Goal: Task Accomplishment & Management: Manage account settings

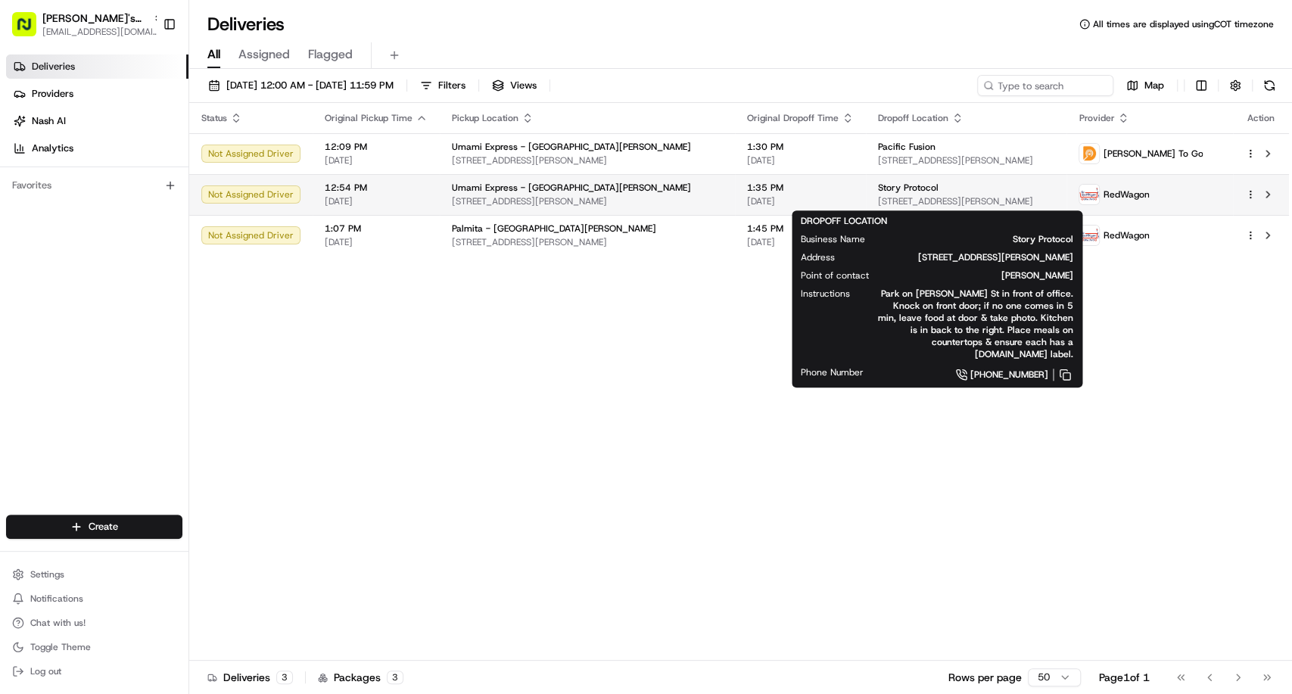
click at [887, 199] on span "[STREET_ADDRESS][PERSON_NAME]" at bounding box center [966, 201] width 177 height 12
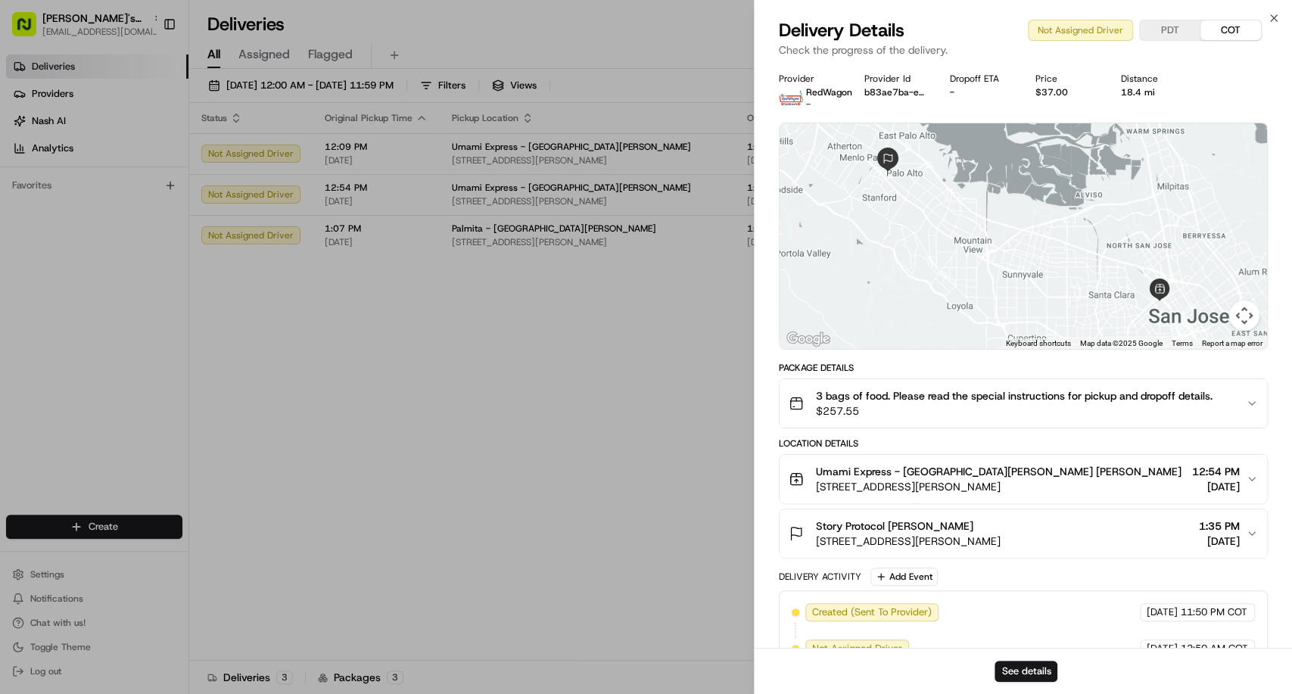
scroll to position [30, 0]
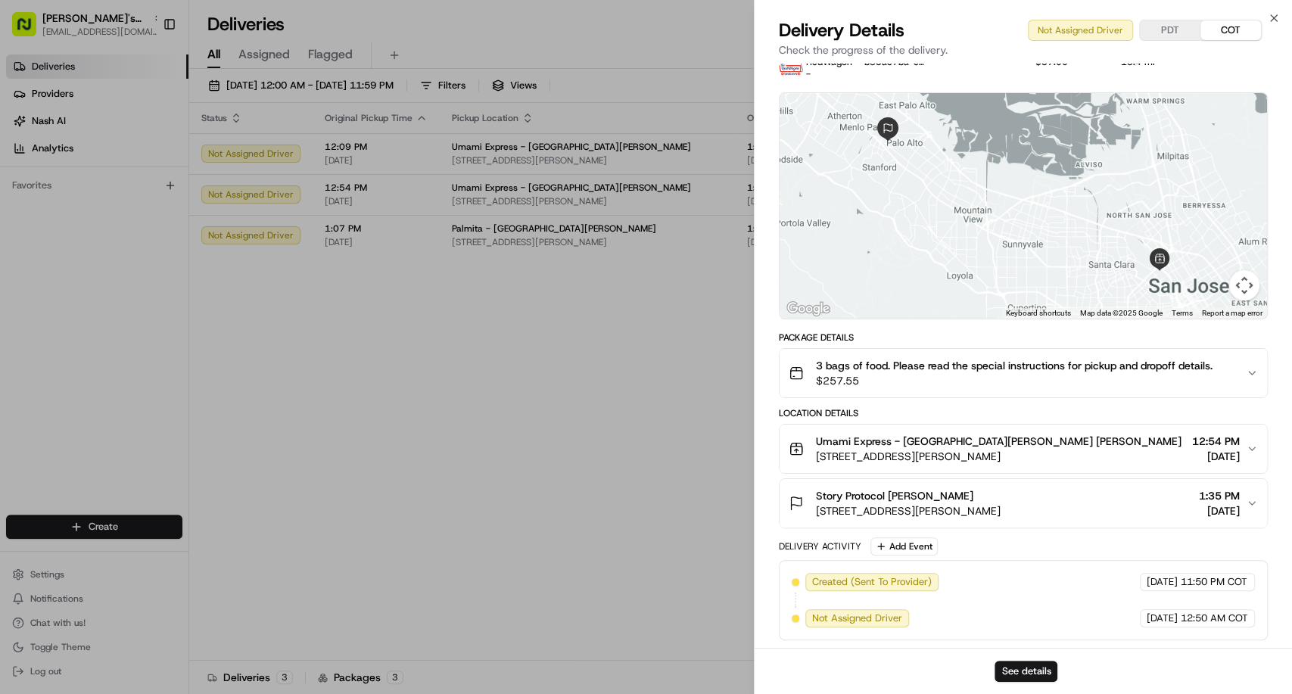
click at [1059, 503] on div "Story Protocol [PERSON_NAME] [STREET_ADDRESS][PERSON_NAME] 1:35 PM [DATE]" at bounding box center [1017, 503] width 457 height 30
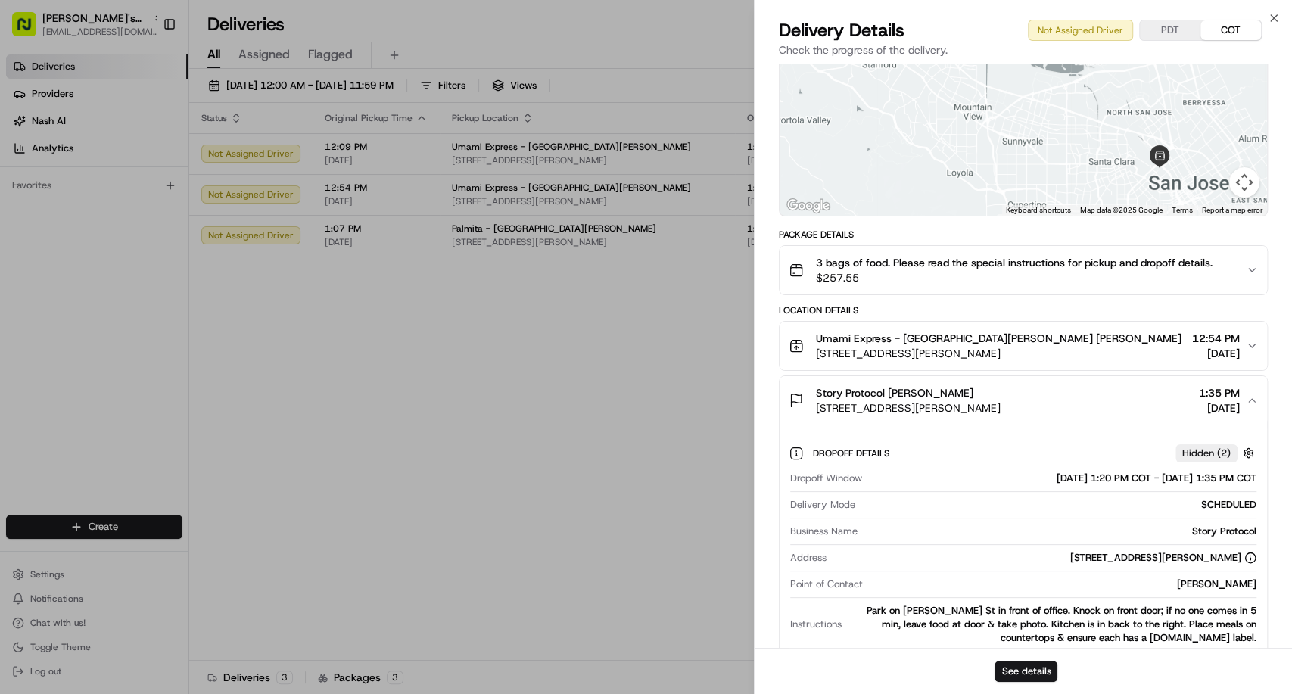
scroll to position [307, 0]
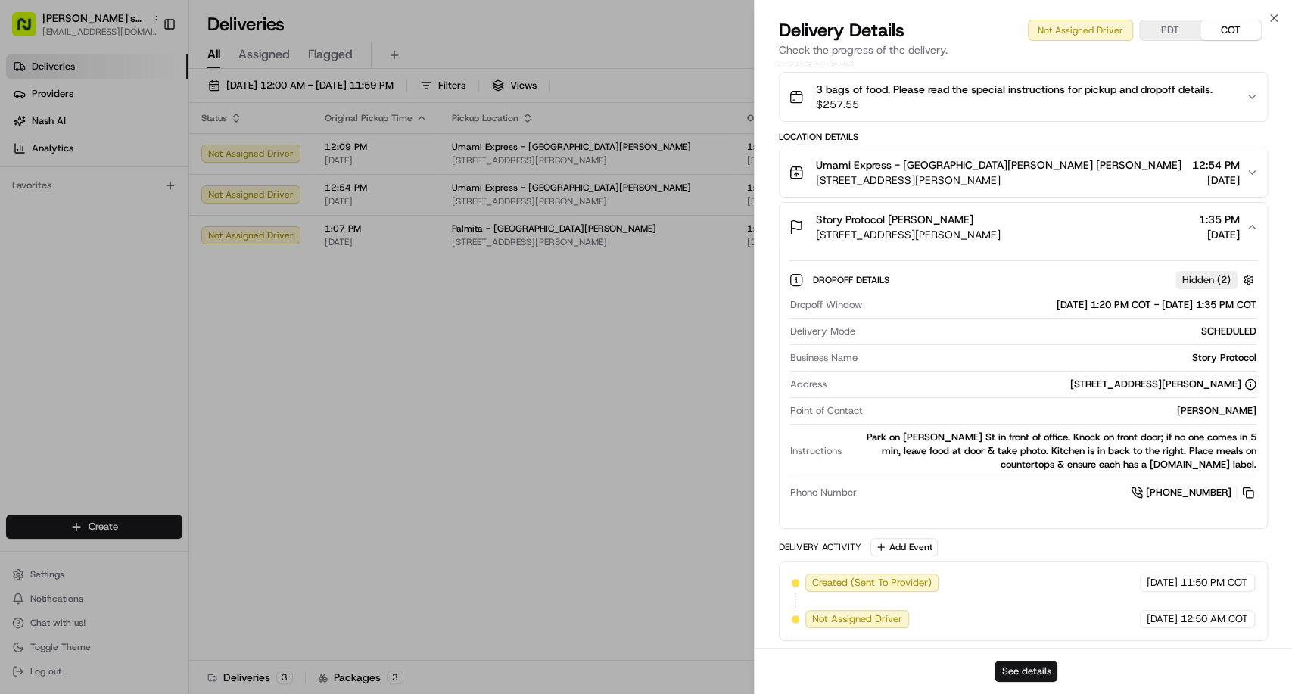
click at [1023, 668] on button "See details" at bounding box center [1025, 671] width 63 height 21
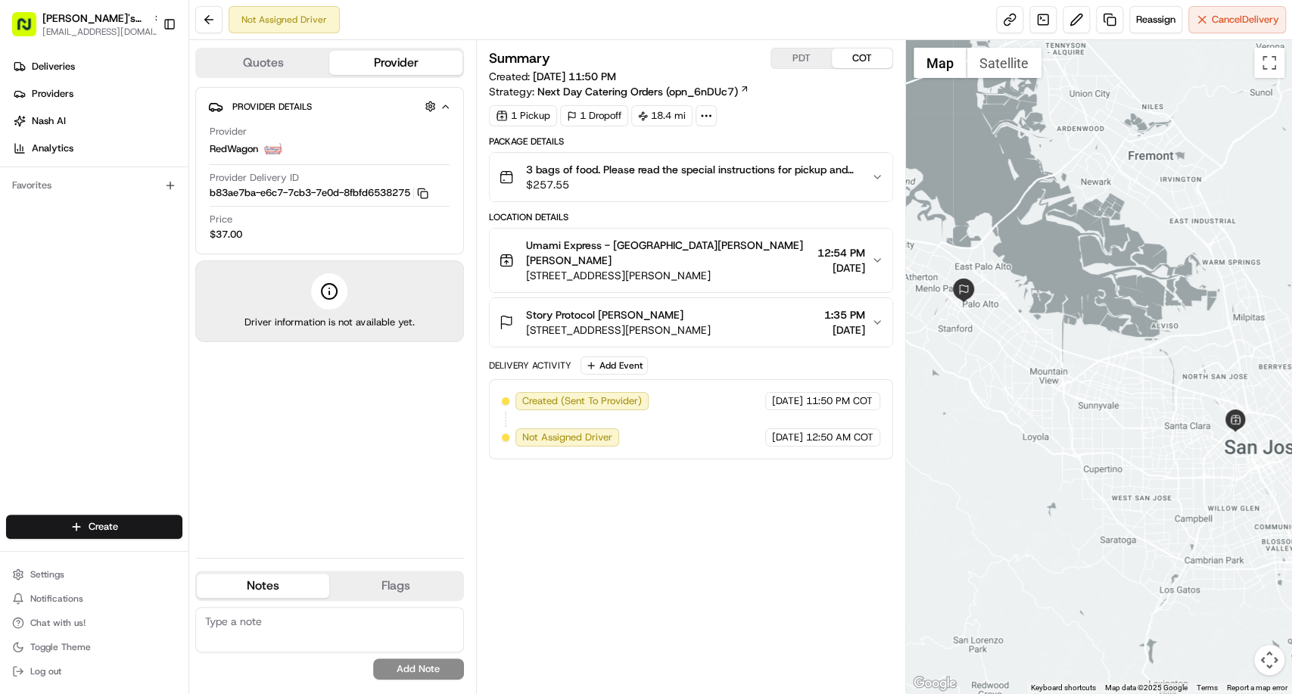
click at [621, 307] on span "Story Protocol [PERSON_NAME]" at bounding box center [604, 314] width 157 height 15
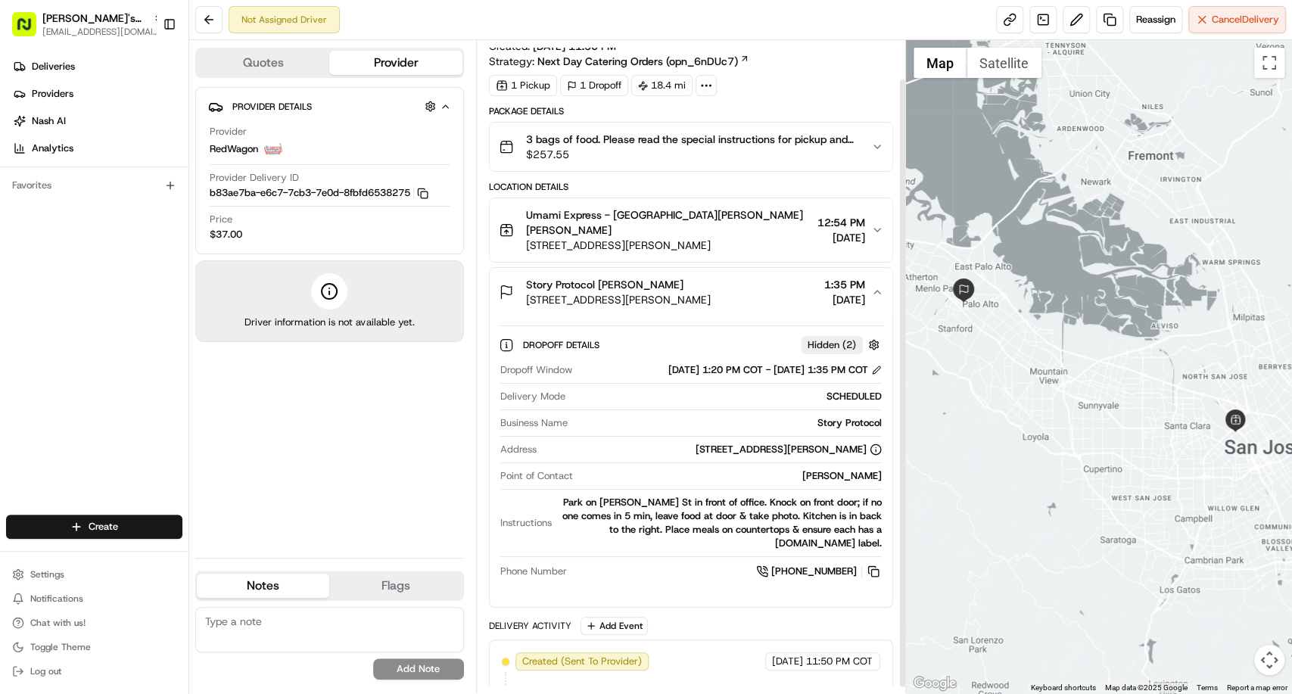
scroll to position [47, 0]
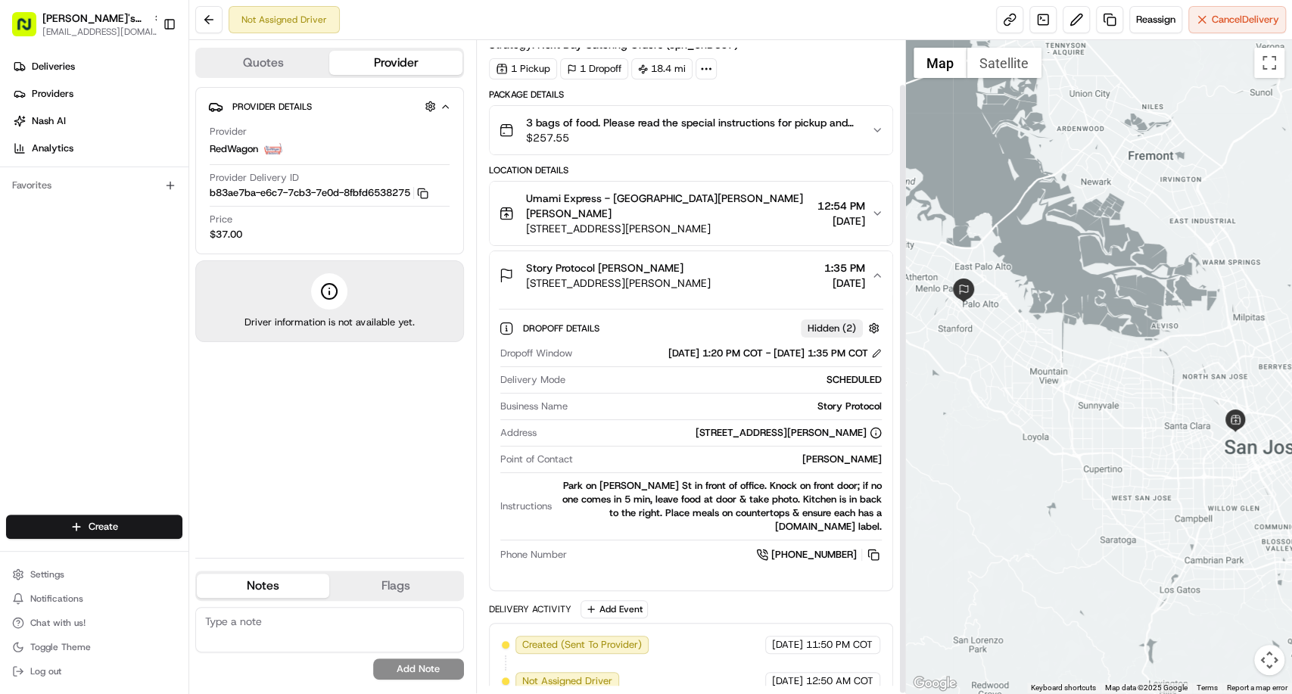
click at [616, 221] on span "[STREET_ADDRESS][PERSON_NAME]" at bounding box center [668, 228] width 285 height 15
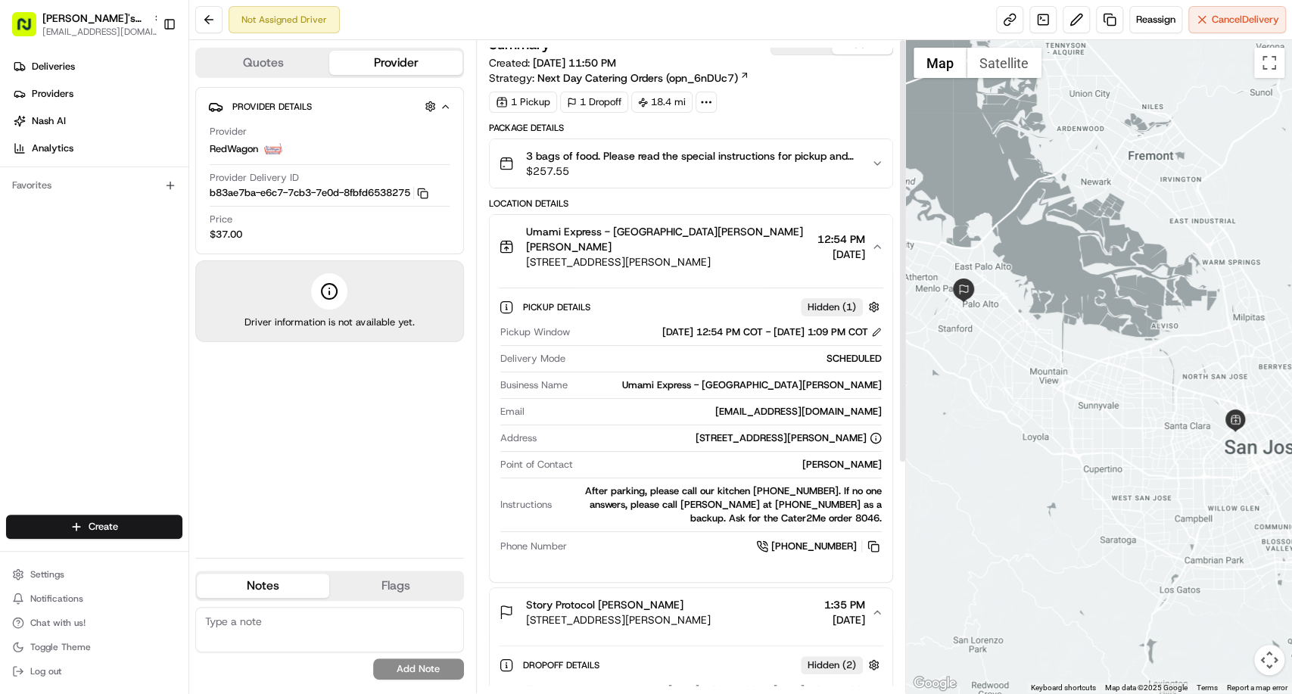
scroll to position [0, 0]
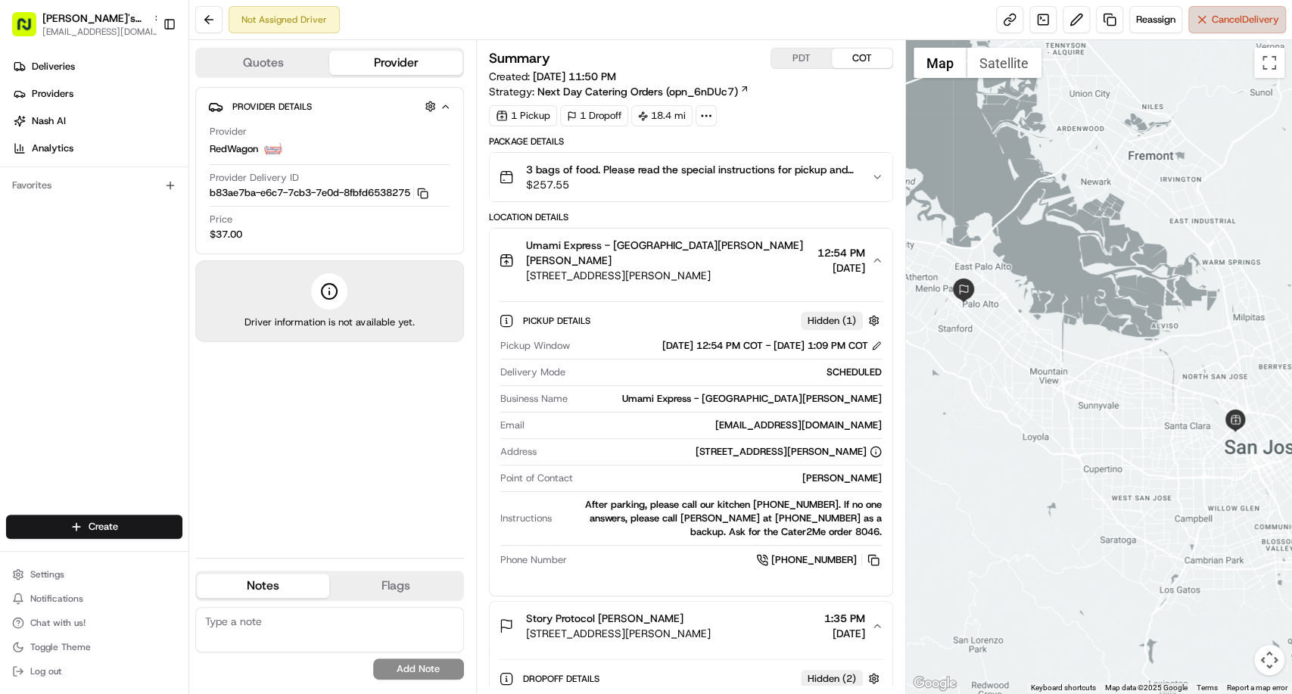
click at [1211, 29] on button "Cancel Delivery" at bounding box center [1237, 19] width 98 height 27
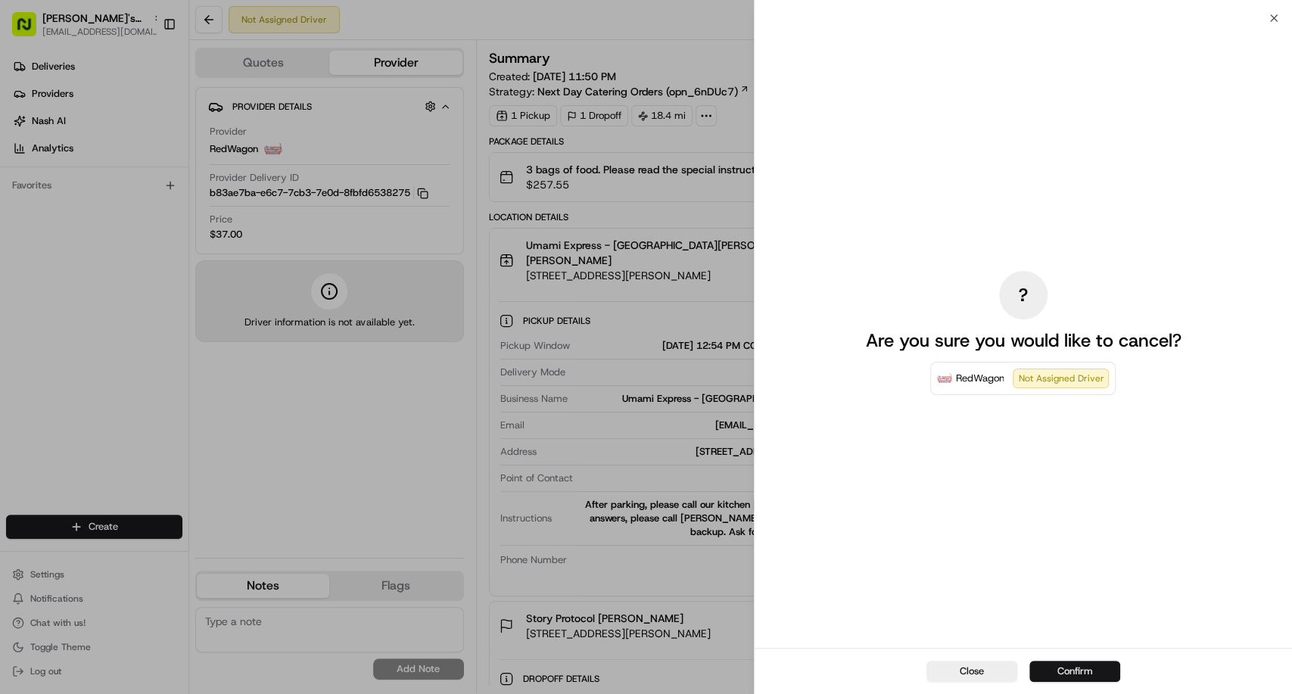
click at [1078, 670] on button "Confirm" at bounding box center [1074, 671] width 91 height 21
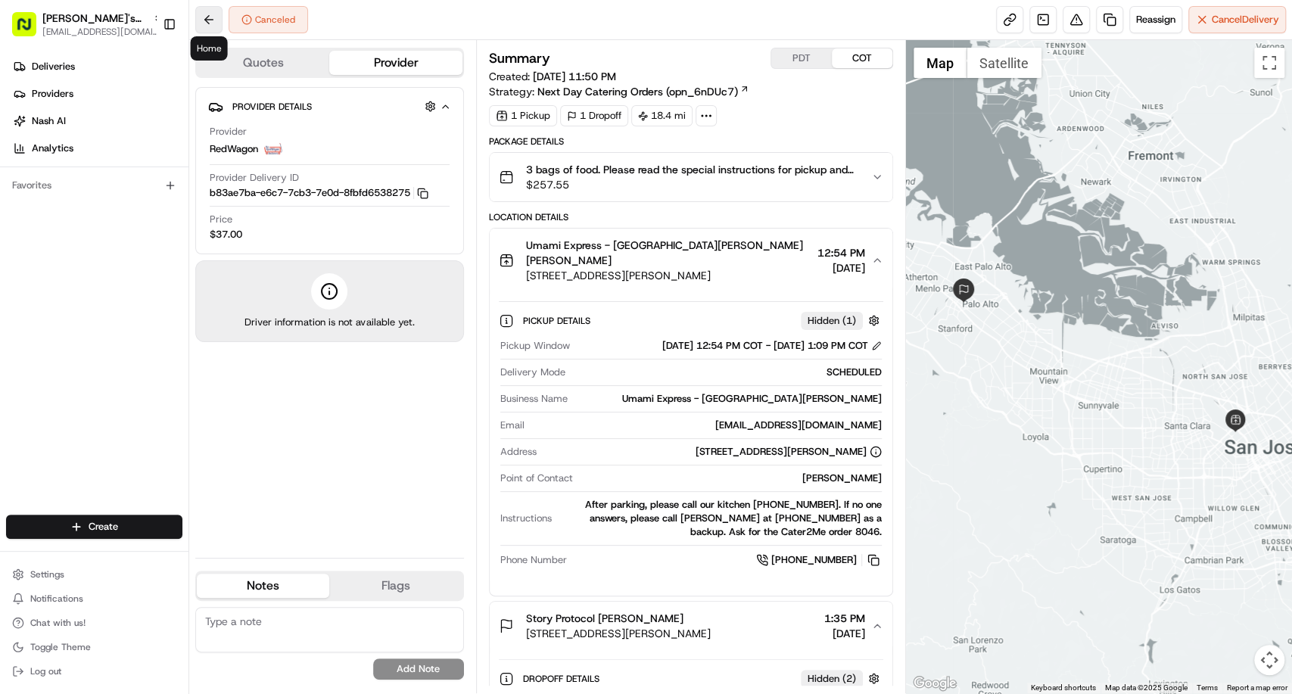
click at [201, 14] on button at bounding box center [208, 19] width 27 height 27
